Goal: Task Accomplishment & Management: Manage account settings

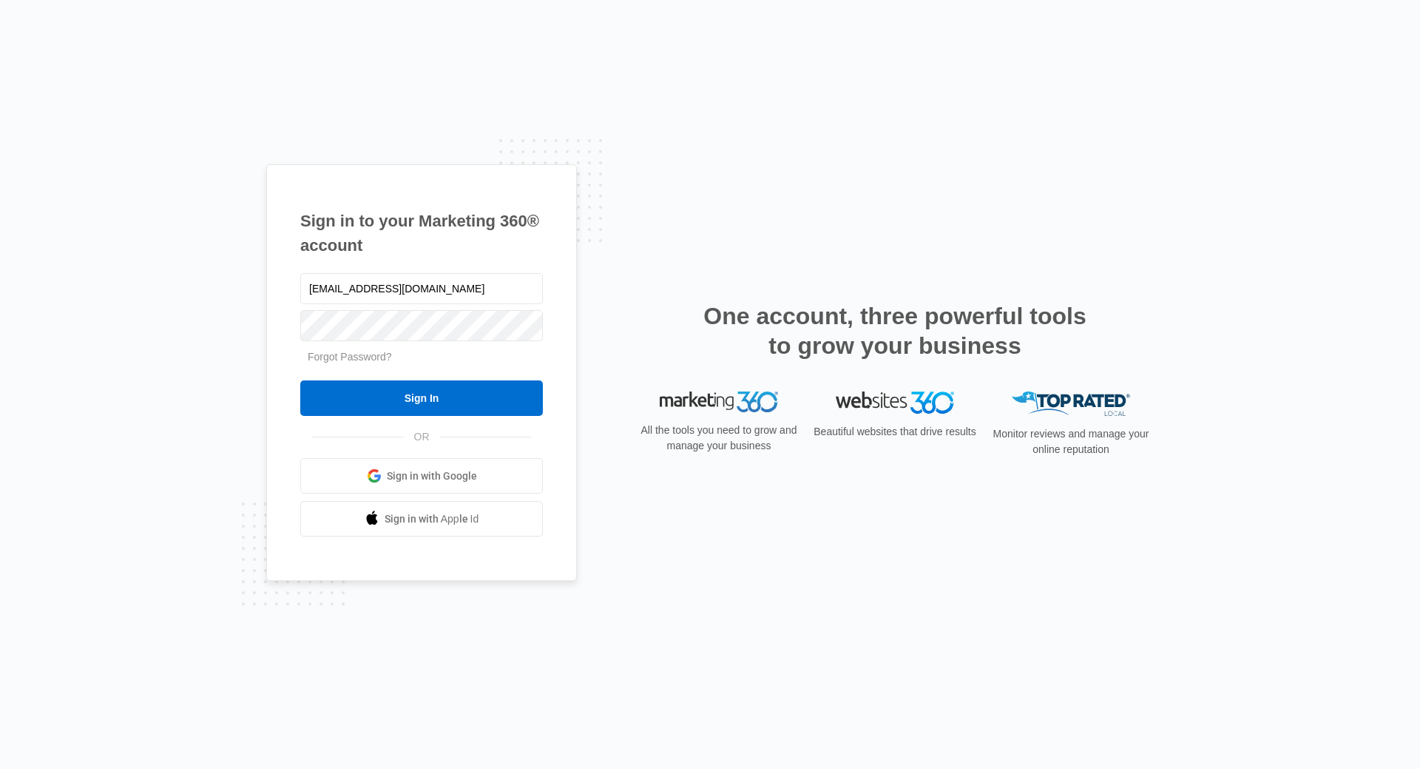
click at [407, 397] on input "Sign In" at bounding box center [421, 398] width 243 height 36
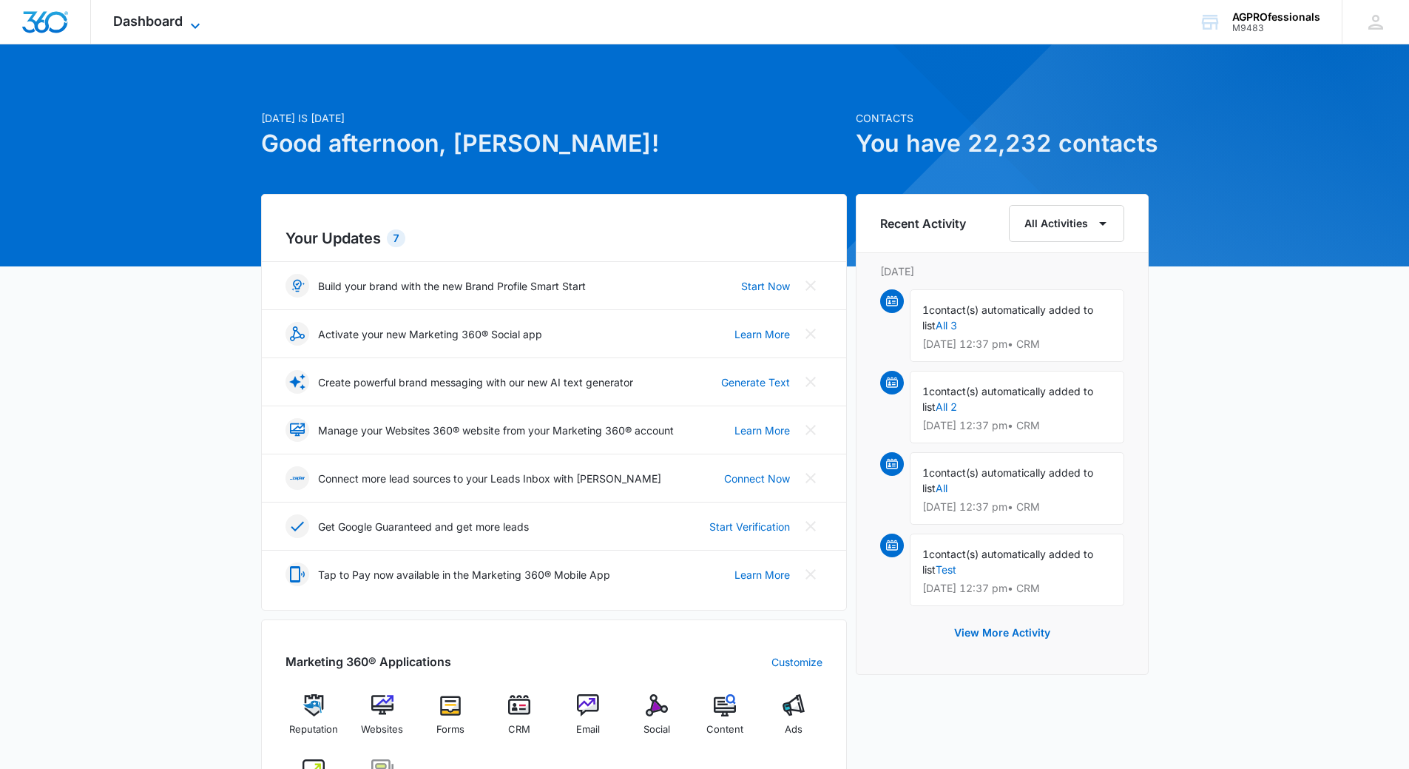
click at [130, 18] on span "Dashboard" at bounding box center [148, 21] width 70 height 16
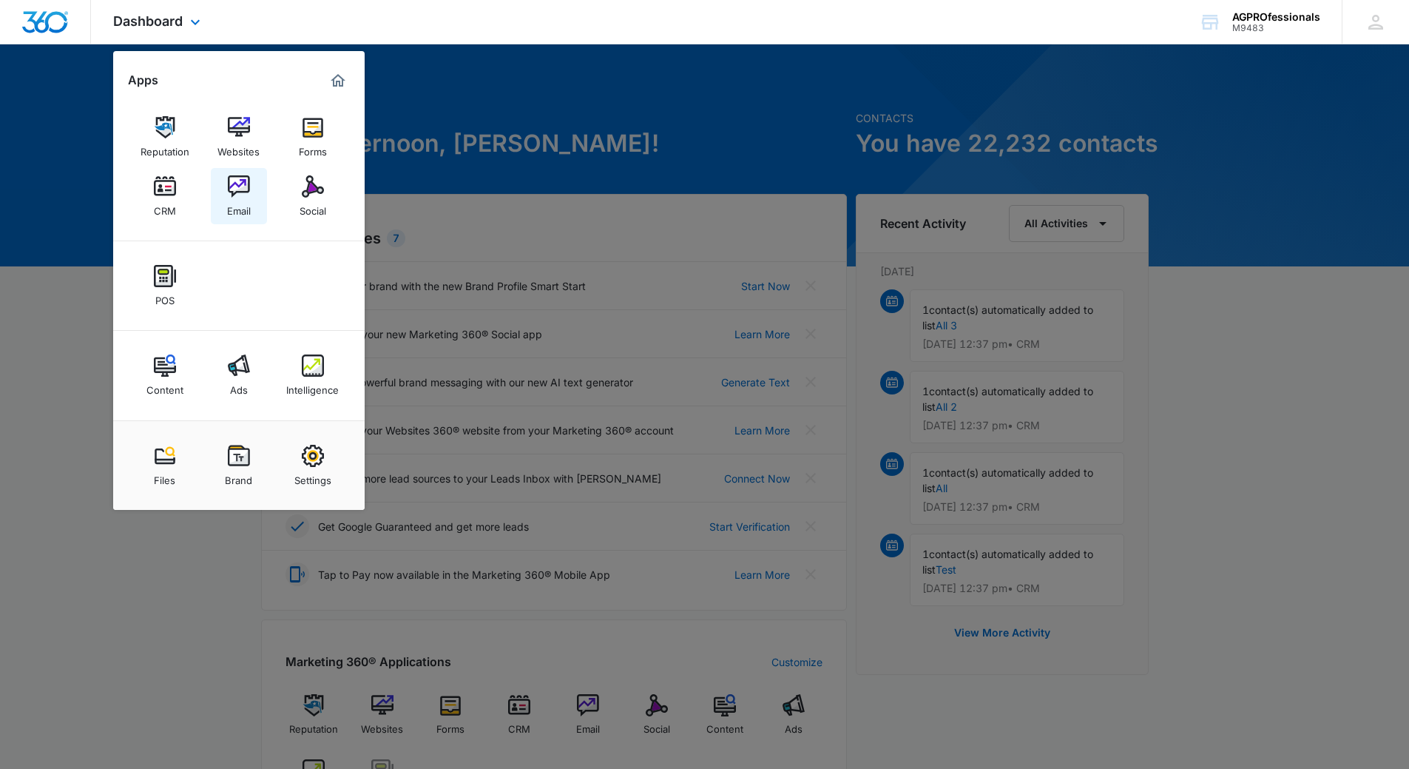
click at [235, 182] on img at bounding box center [239, 186] width 22 height 22
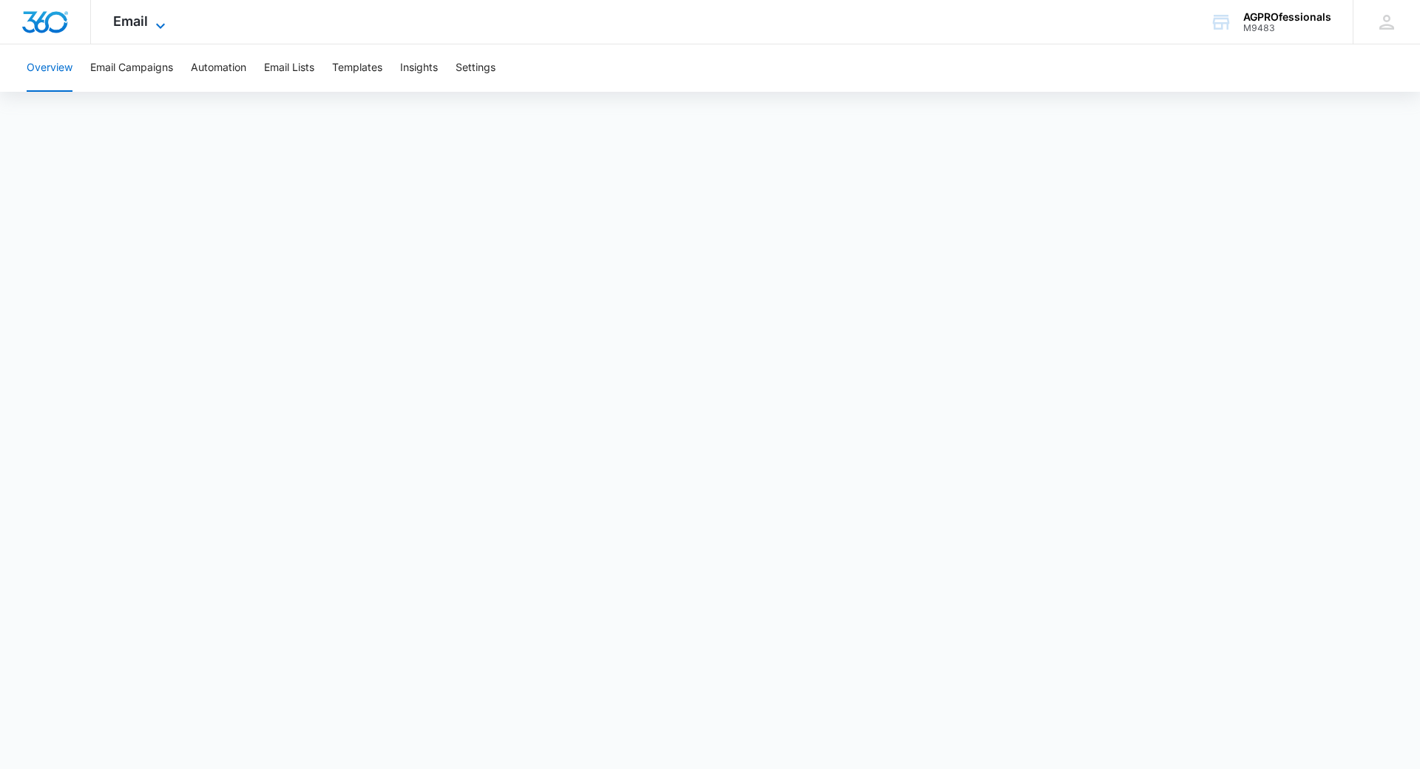
click at [137, 16] on span "Email" at bounding box center [130, 21] width 35 height 16
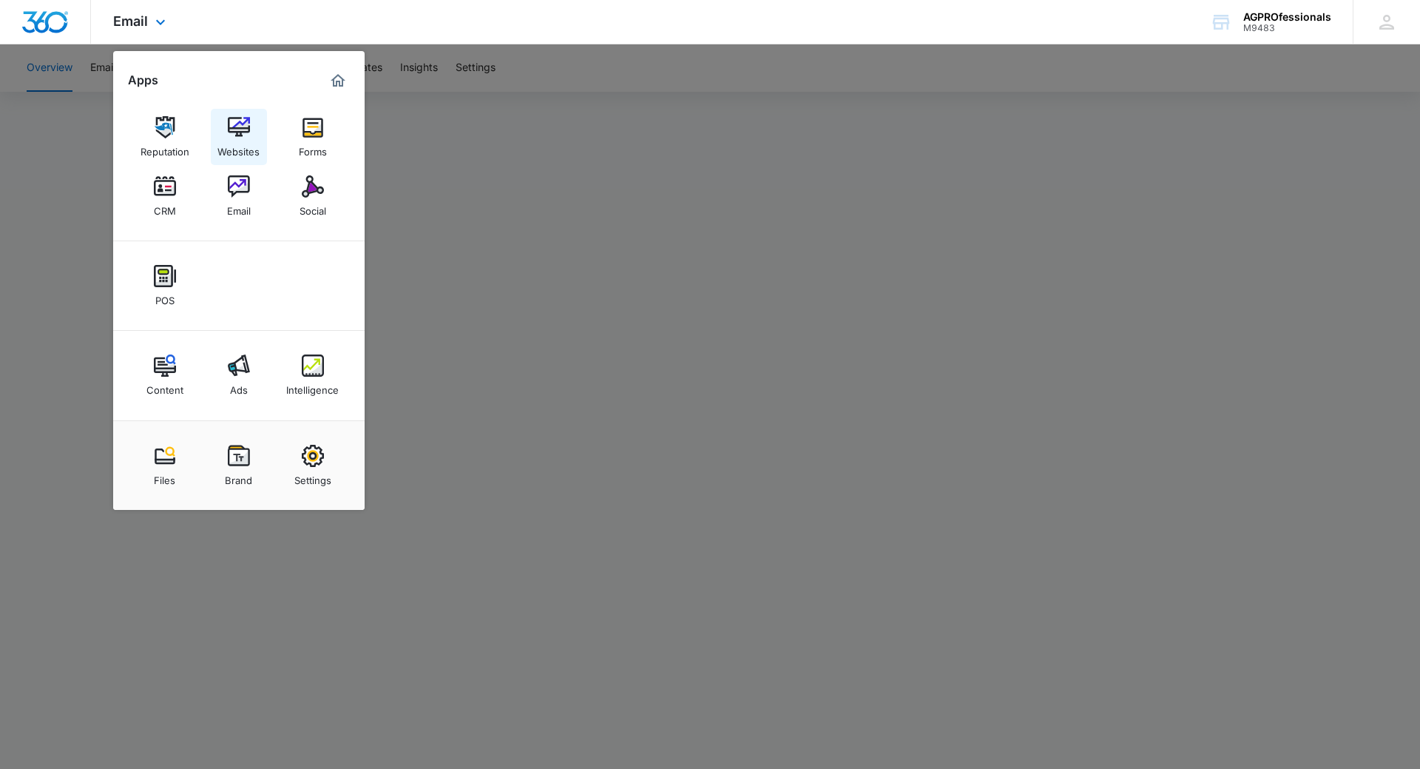
click at [239, 122] on img at bounding box center [239, 127] width 22 height 22
